Goal: Transaction & Acquisition: Purchase product/service

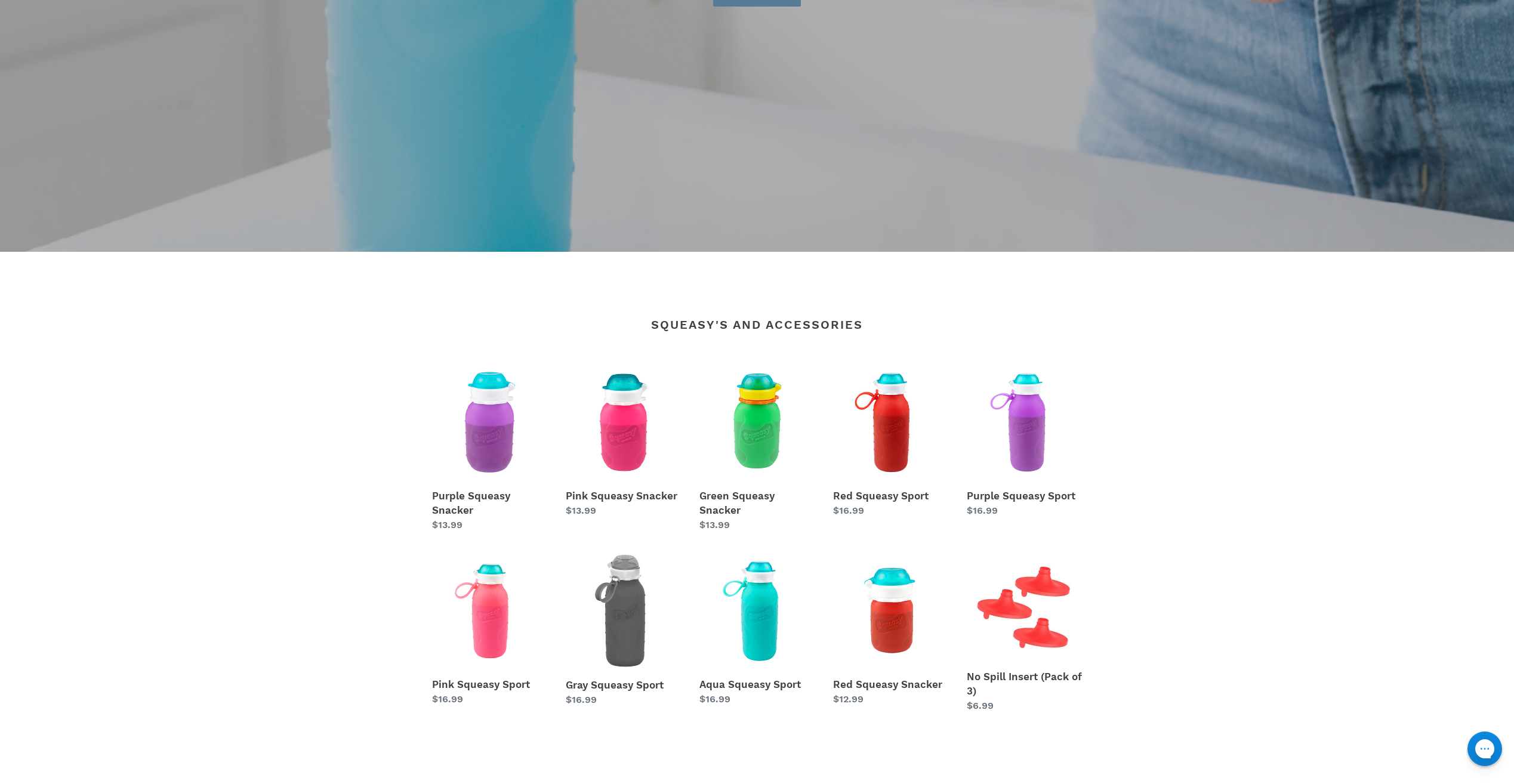
scroll to position [537, 0]
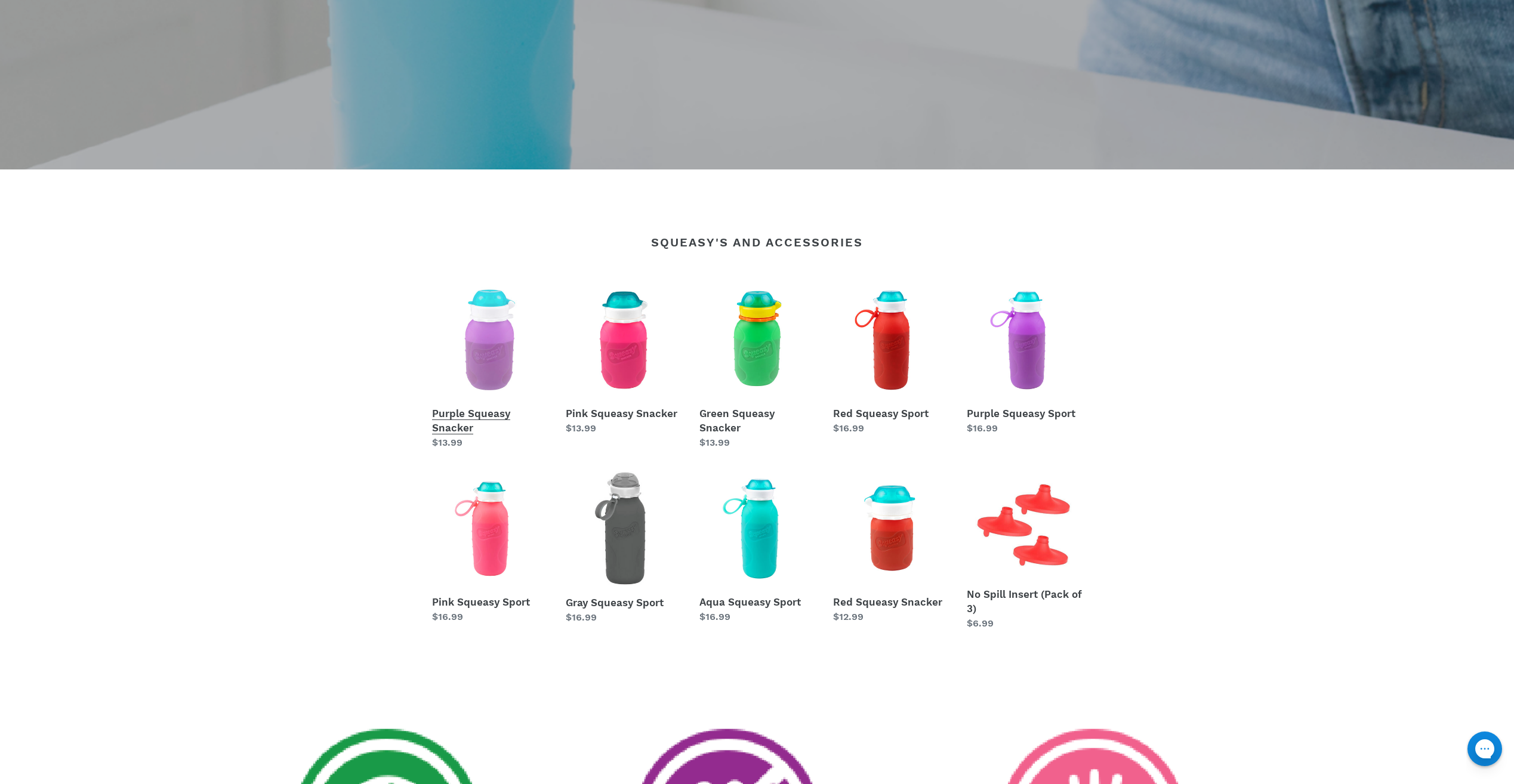
click at [514, 357] on link "Purple Squeasy Snacker" at bounding box center [490, 366] width 116 height 168
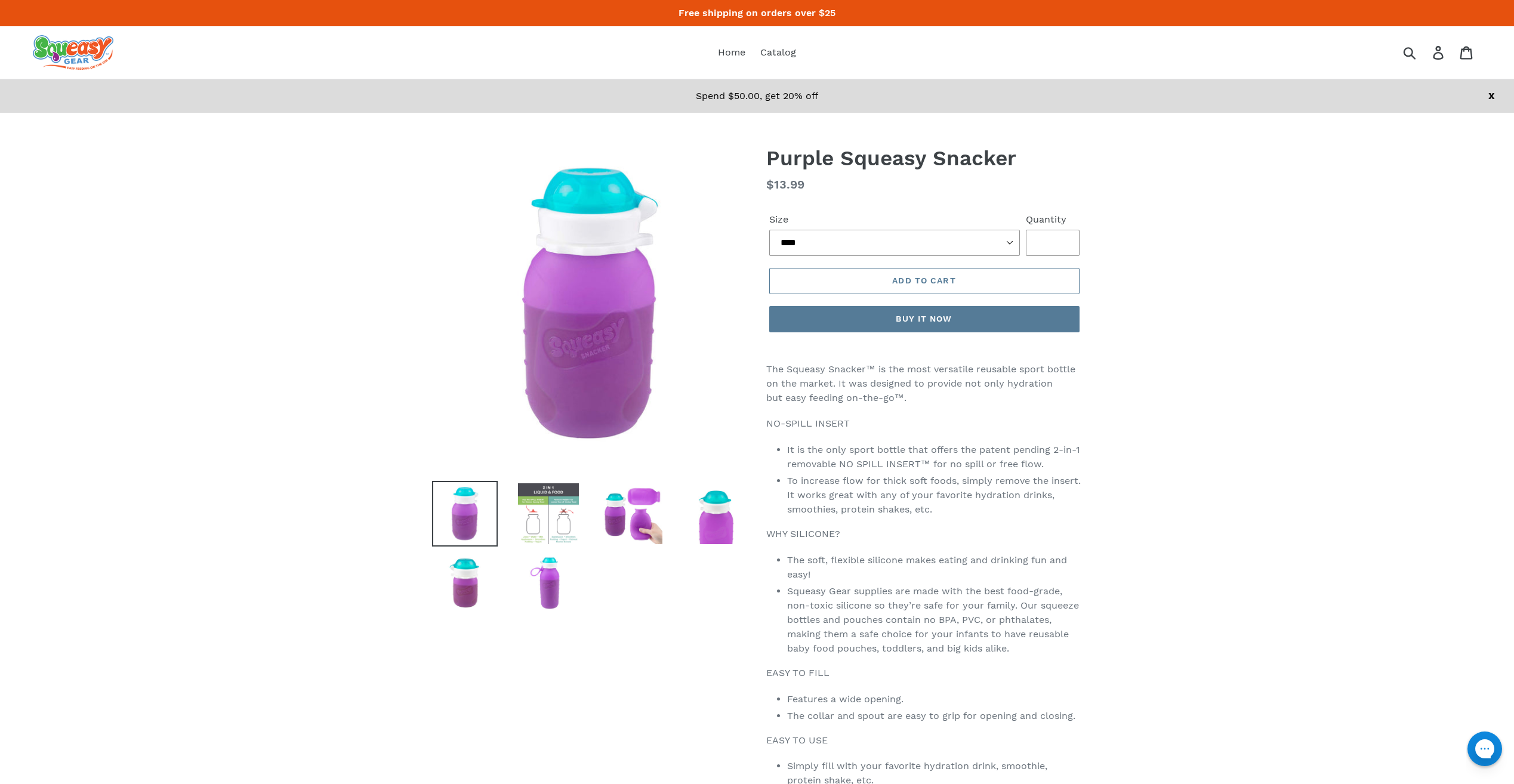
click at [569, 503] on img at bounding box center [549, 514] width 66 height 66
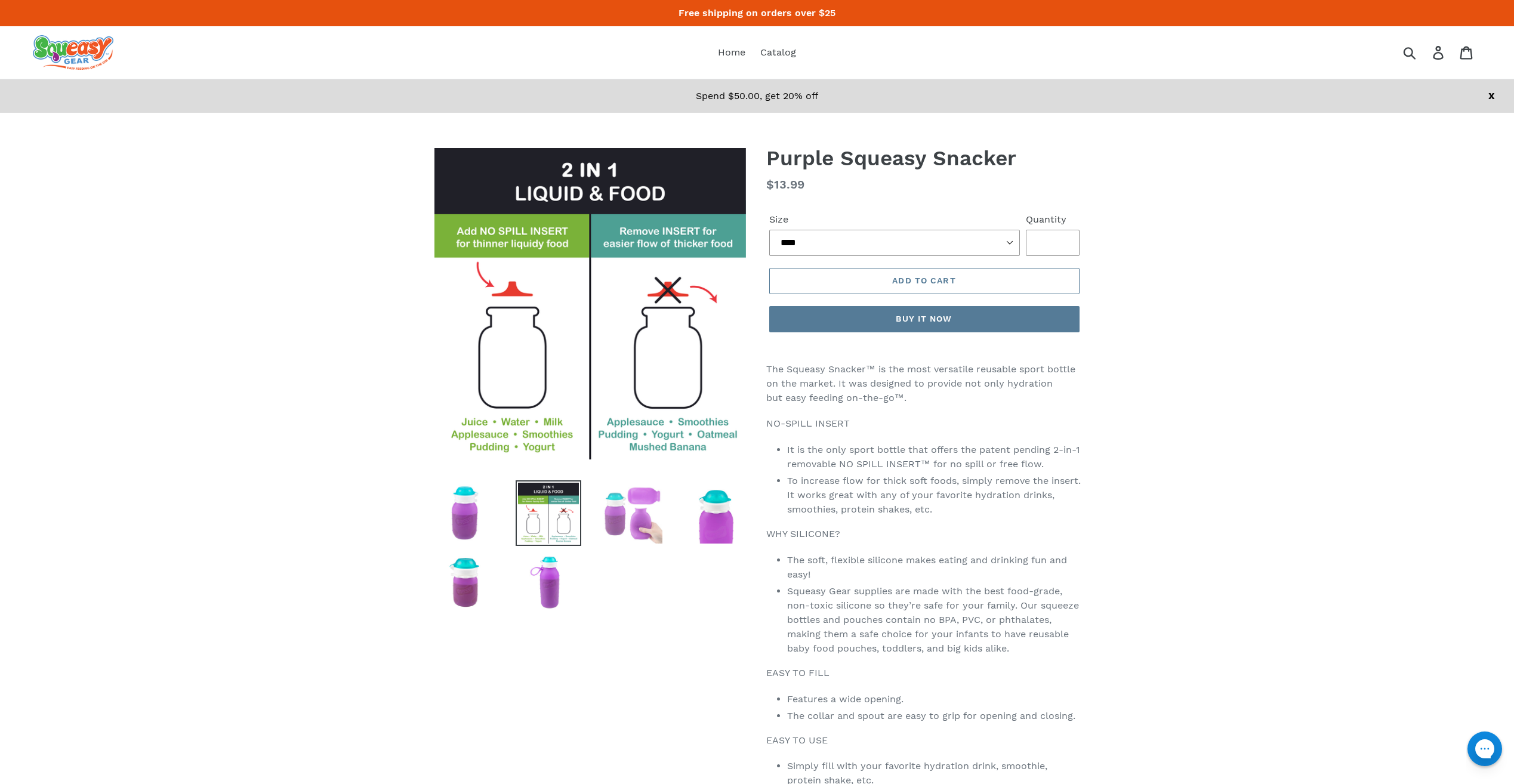
click at [606, 529] on img at bounding box center [632, 513] width 66 height 66
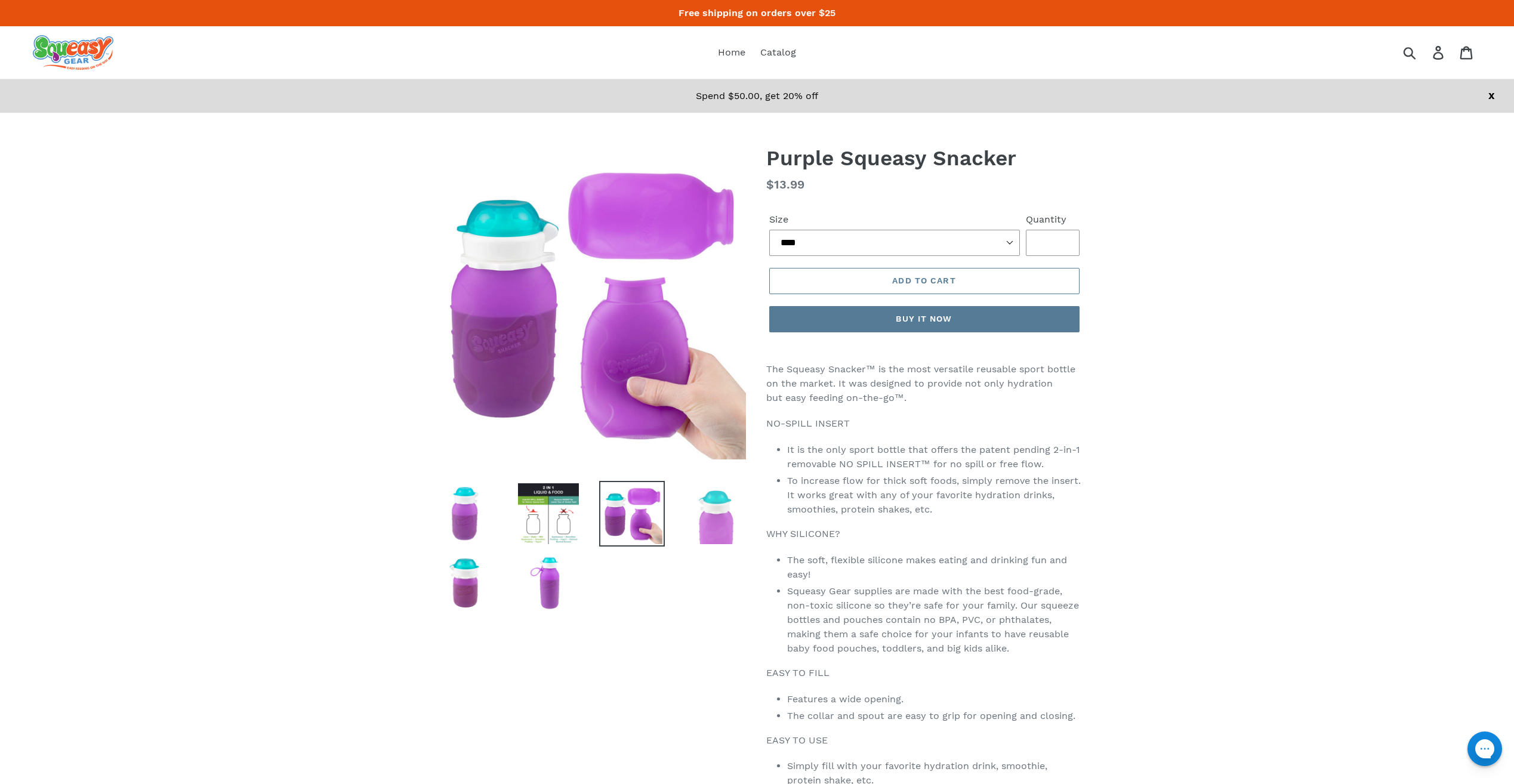
click at [699, 525] on img at bounding box center [716, 514] width 66 height 66
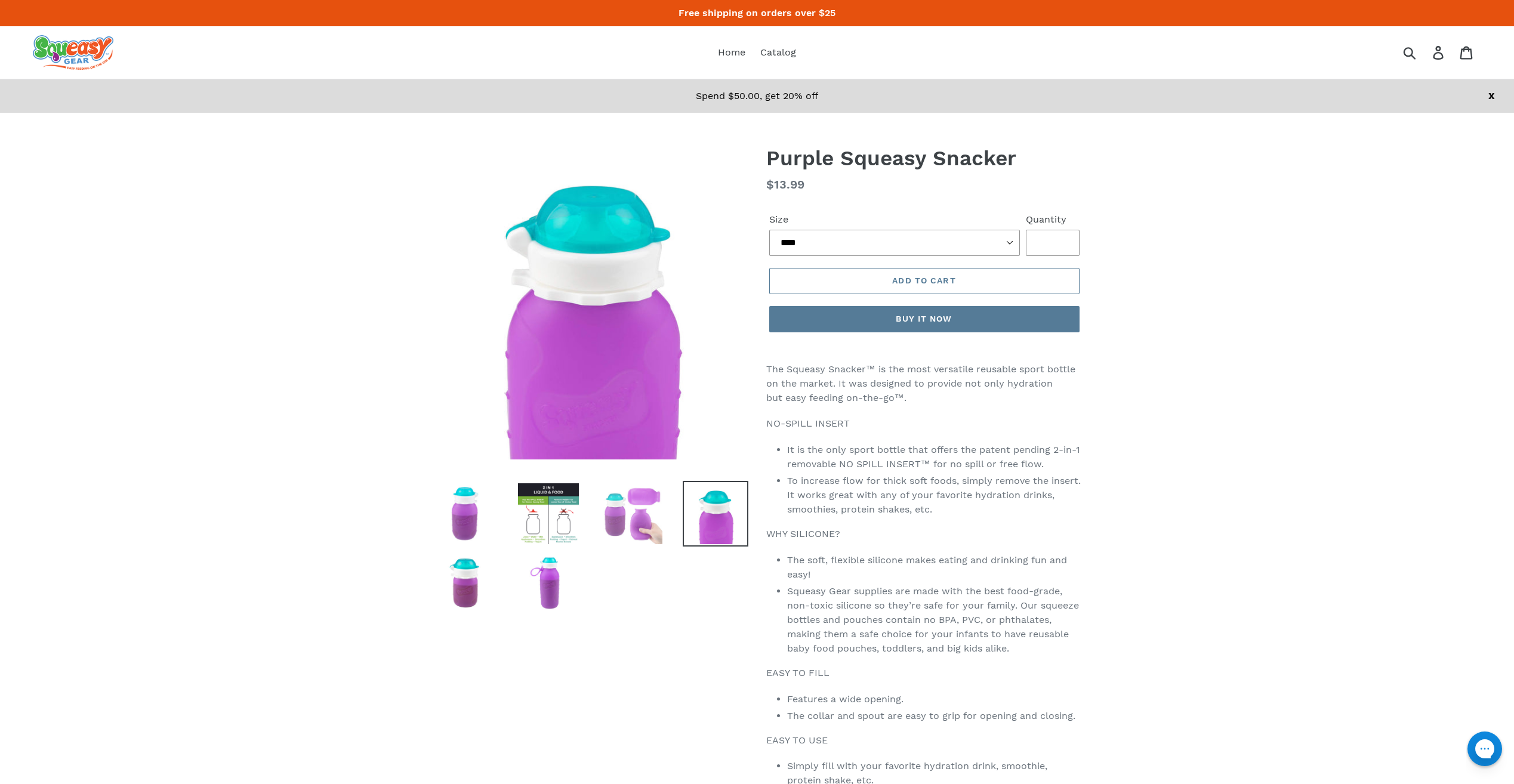
click at [615, 512] on img at bounding box center [632, 514] width 66 height 66
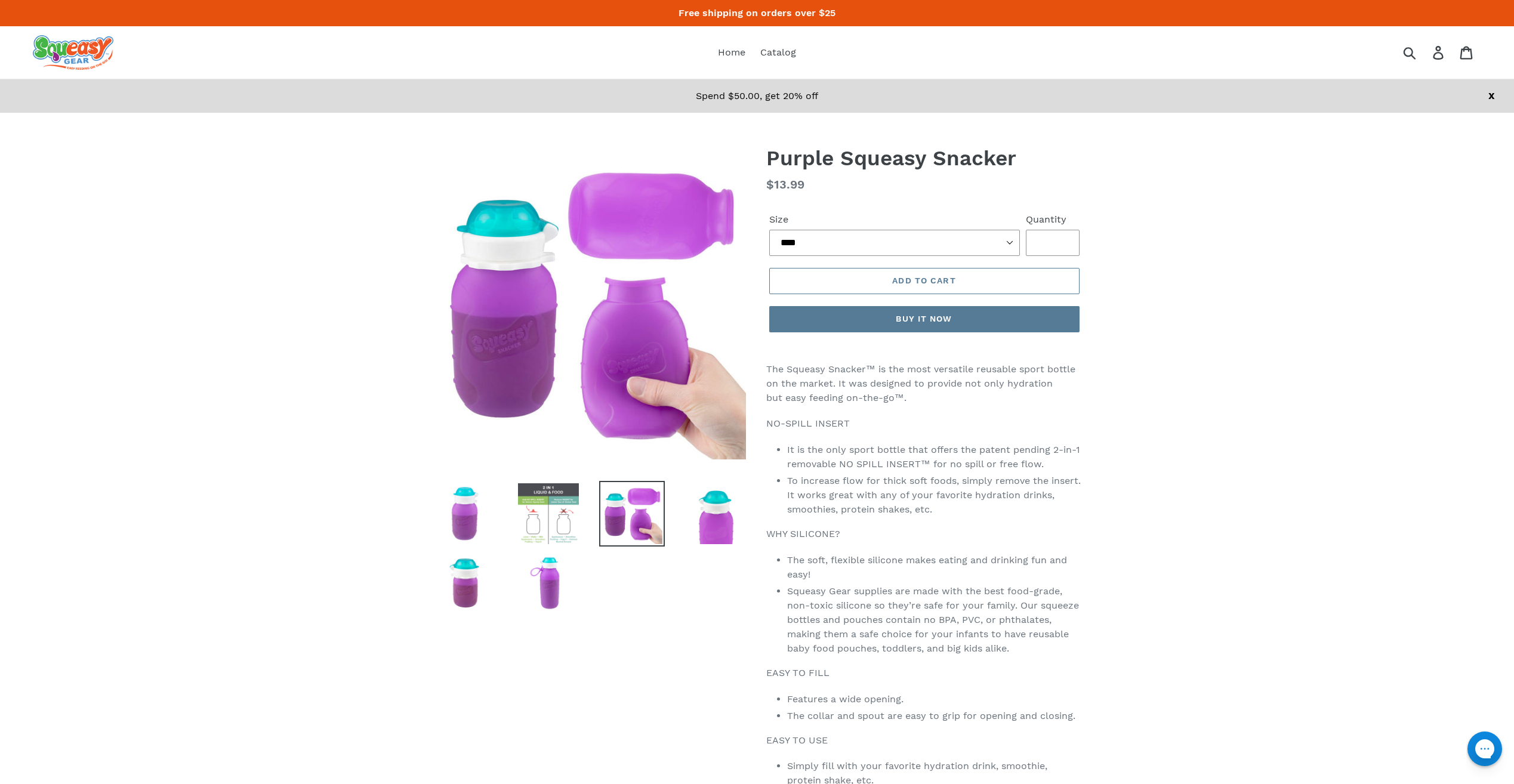
click at [554, 514] on img at bounding box center [549, 514] width 66 height 66
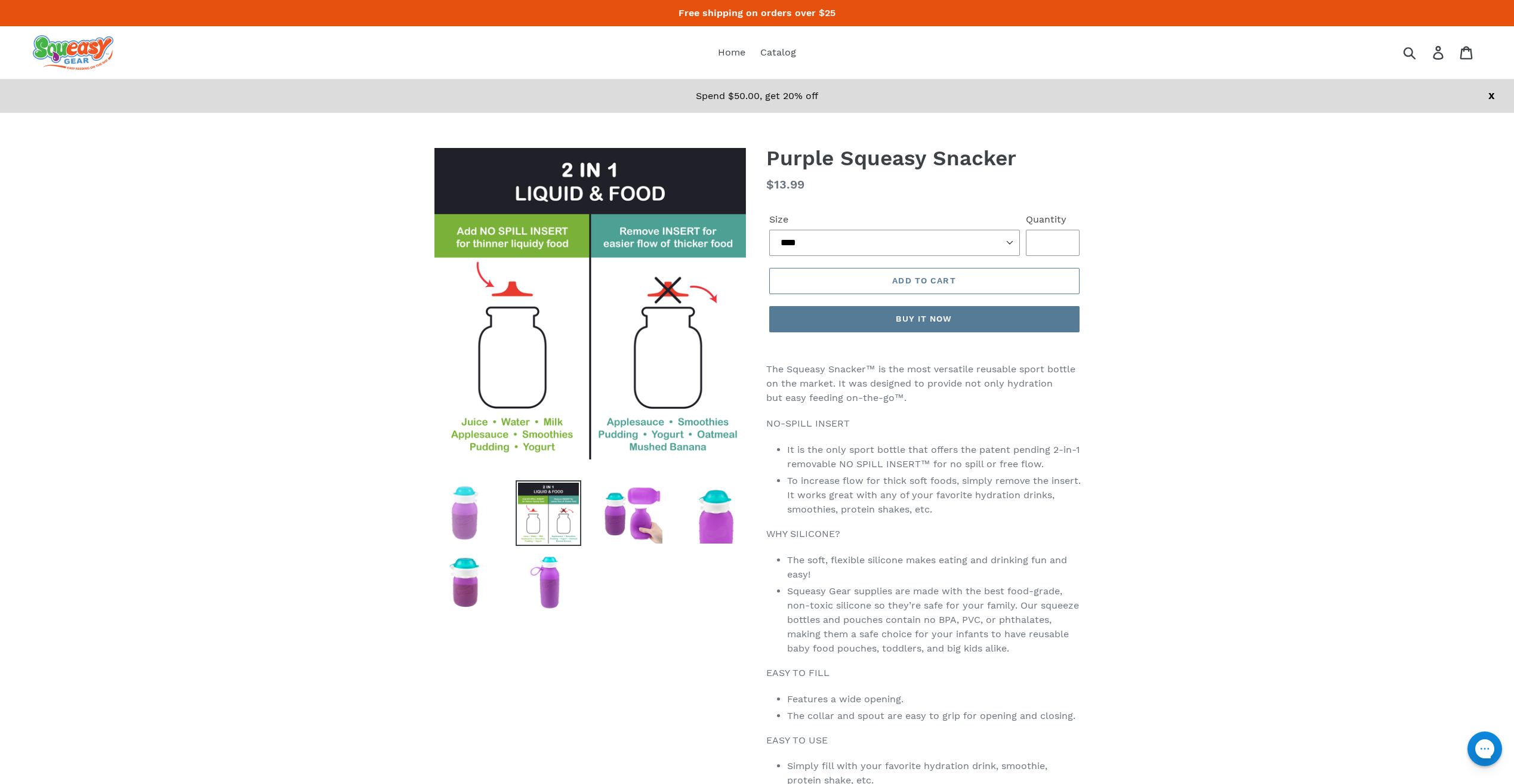
click at [477, 528] on img at bounding box center [465, 513] width 66 height 66
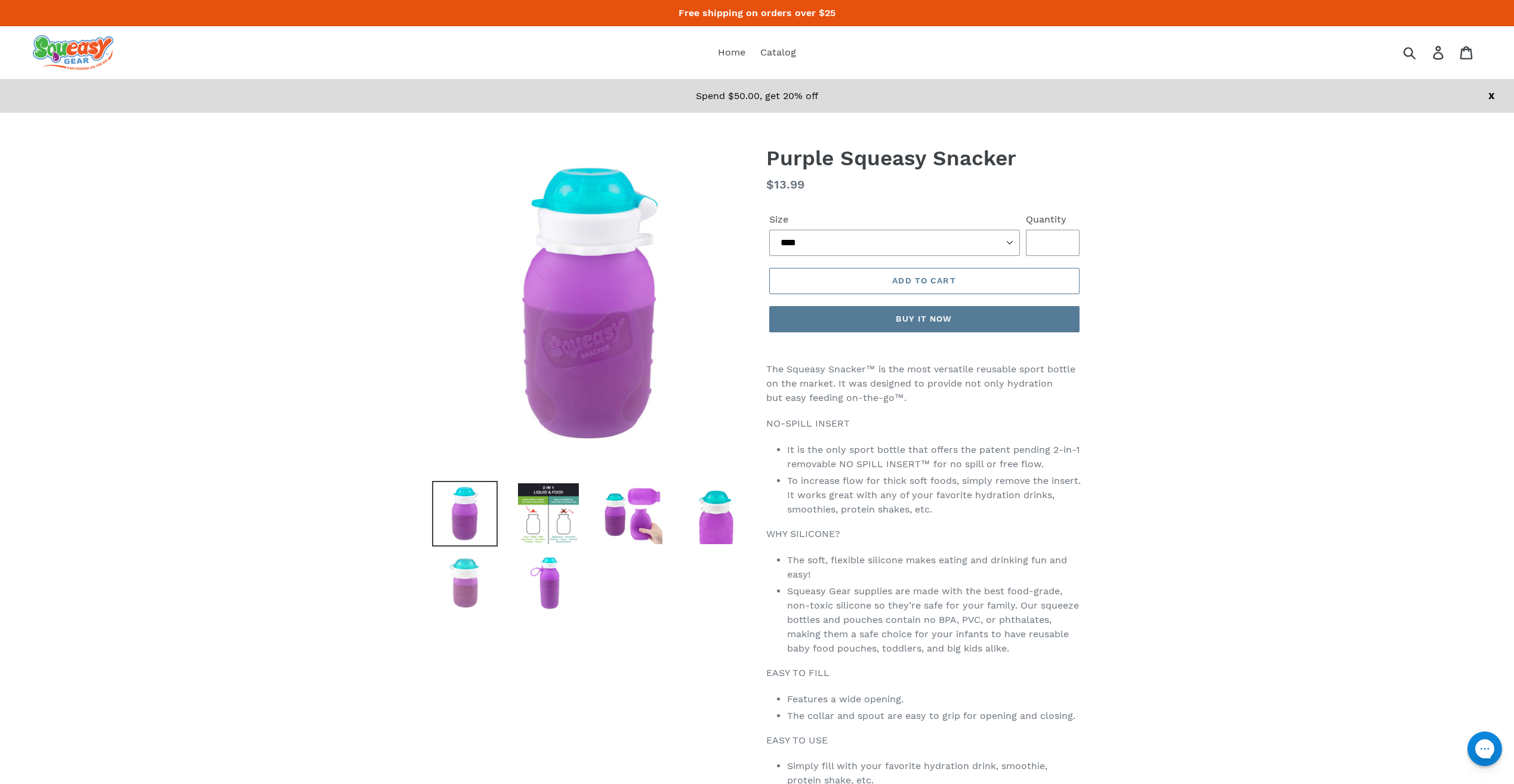
click at [467, 605] on img at bounding box center [465, 582] width 66 height 66
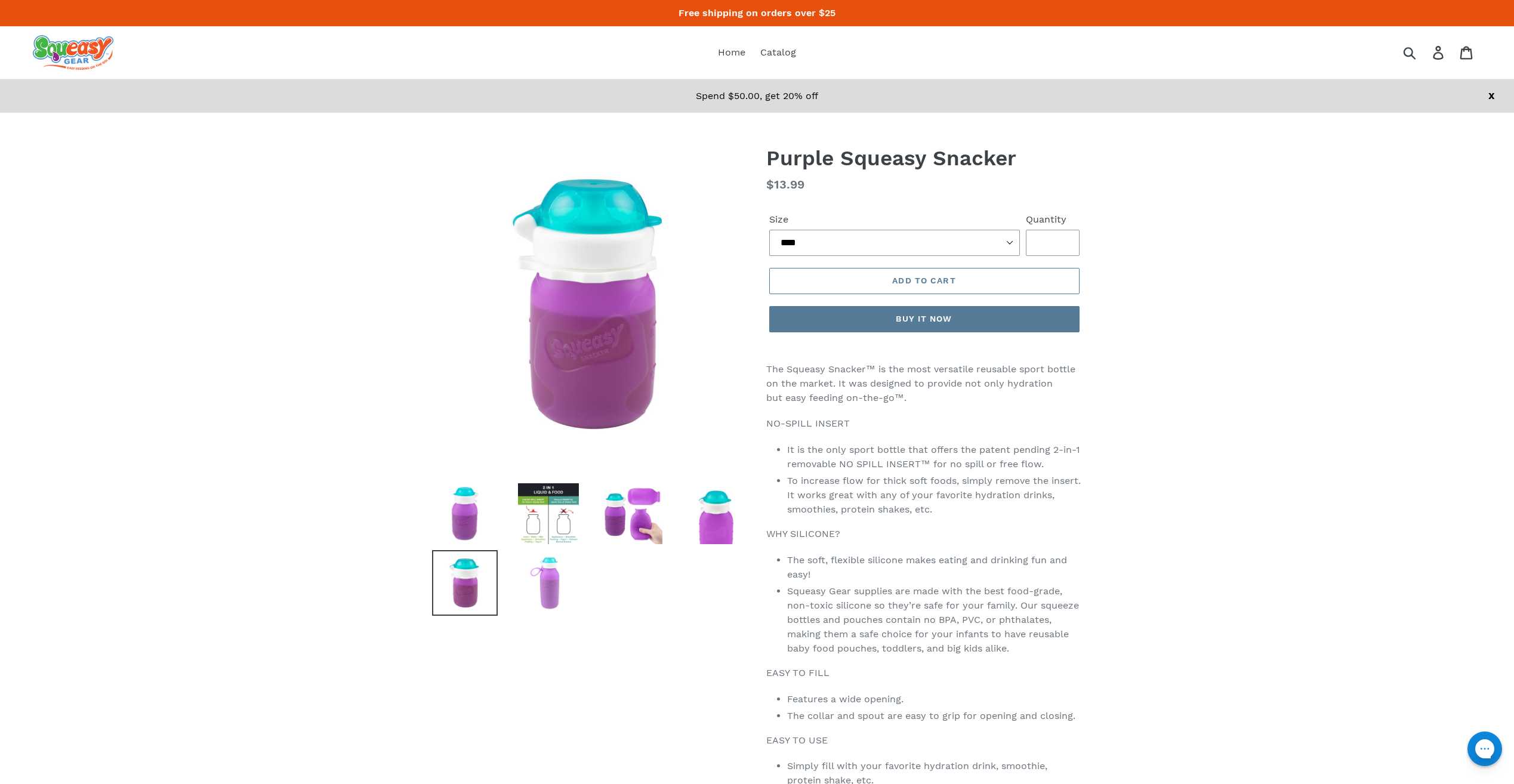
click at [557, 596] on img at bounding box center [549, 582] width 66 height 66
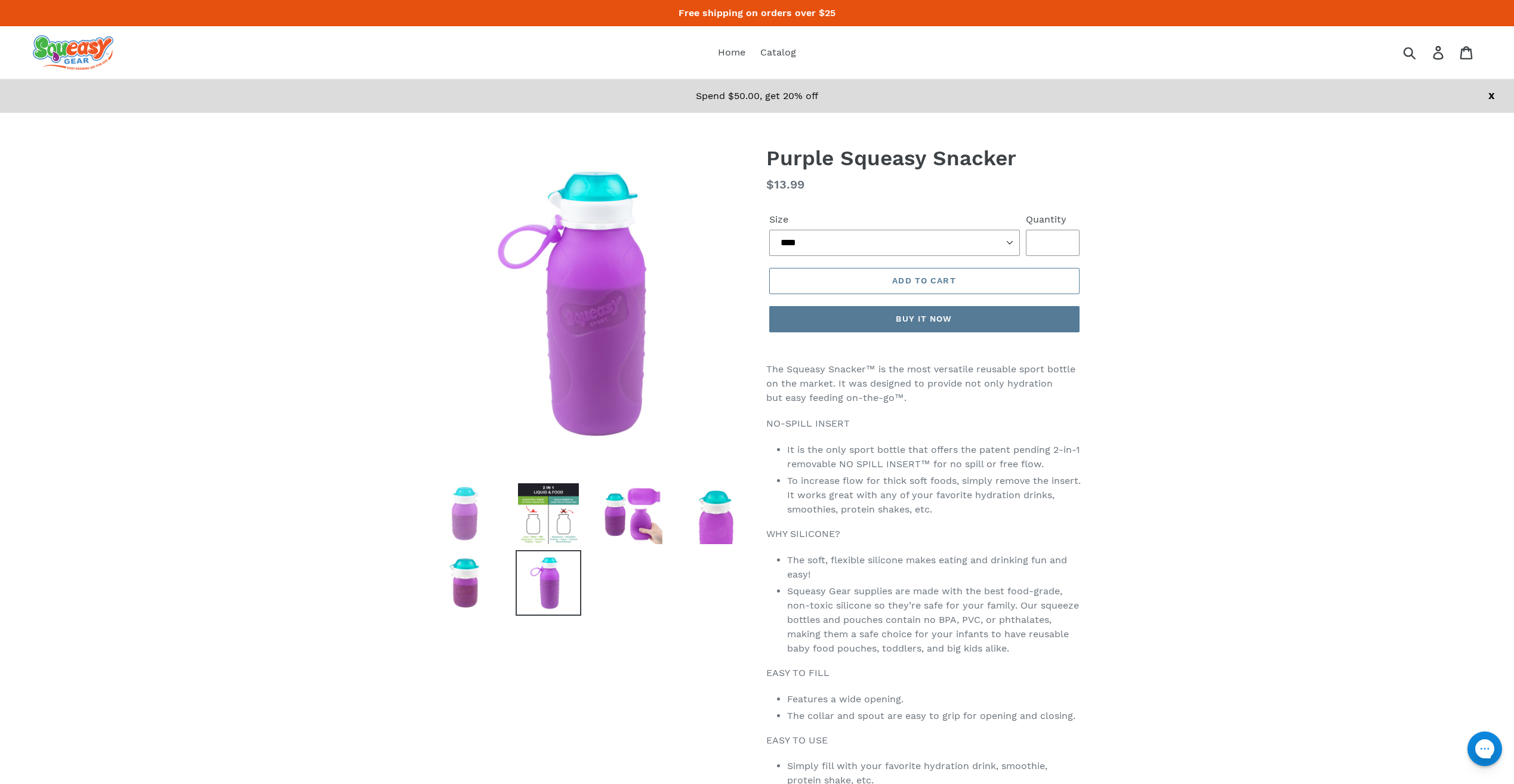
click at [494, 525] on img at bounding box center [465, 514] width 66 height 66
